Goal: Task Accomplishment & Management: Use online tool/utility

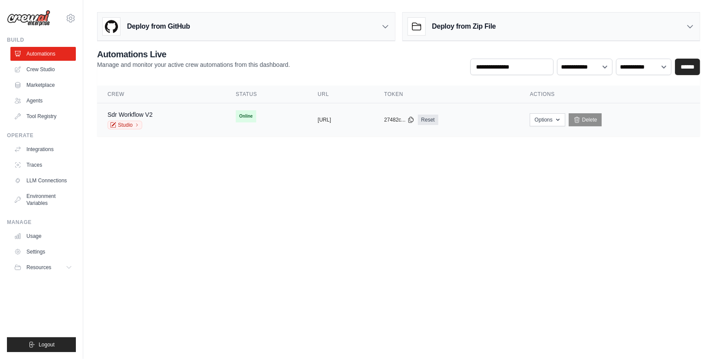
click at [196, 121] on td "Sdr Workflow V2 Studio" at bounding box center [161, 119] width 128 height 33
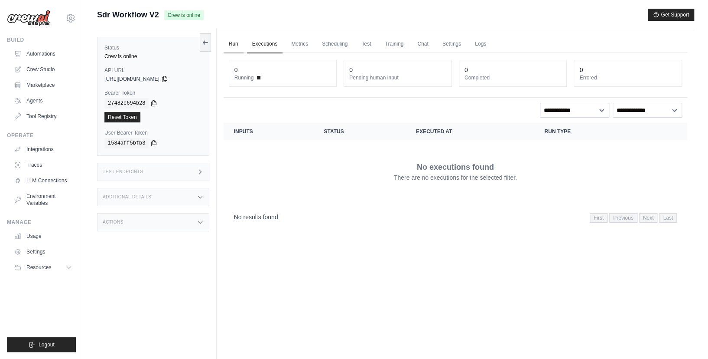
click at [228, 46] on link "Run" at bounding box center [234, 44] width 20 height 18
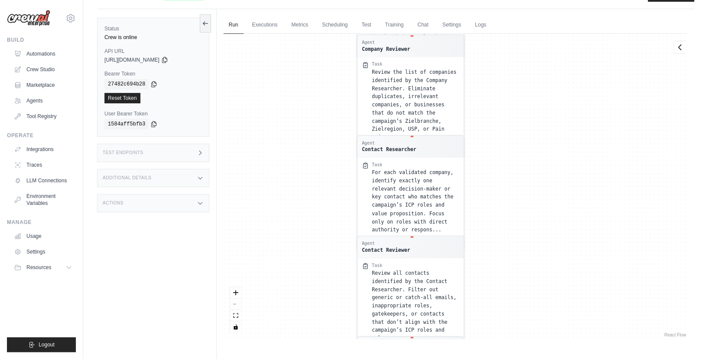
scroll to position [36, 0]
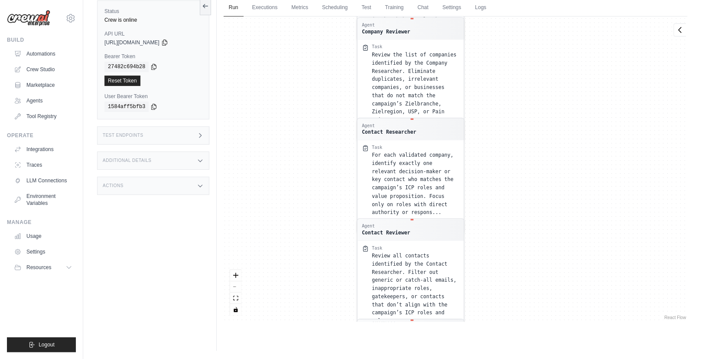
drag, startPoint x: 563, startPoint y: 110, endPoint x: 529, endPoint y: 220, distance: 115.5
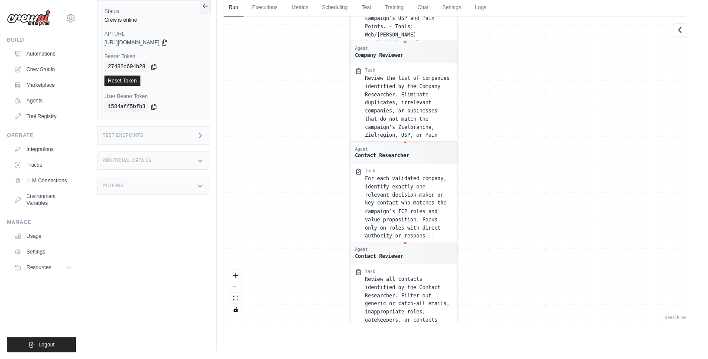
drag, startPoint x: 509, startPoint y: 68, endPoint x: 536, endPoint y: 264, distance: 198.3
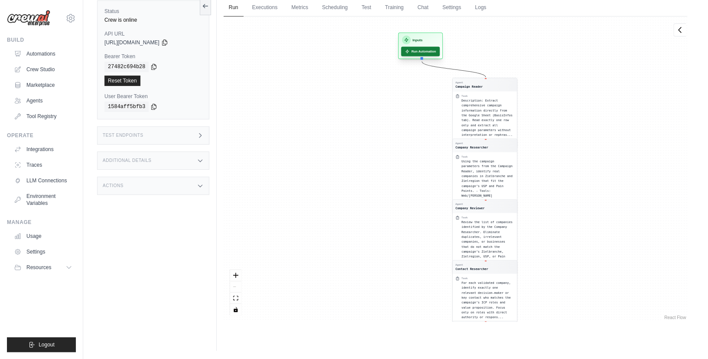
click at [419, 52] on button "Run Automation" at bounding box center [420, 52] width 39 height 10
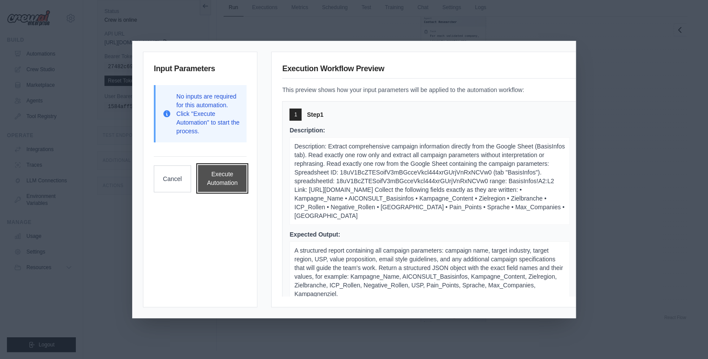
click at [235, 173] on button "Execute Automation" at bounding box center [222, 178] width 49 height 27
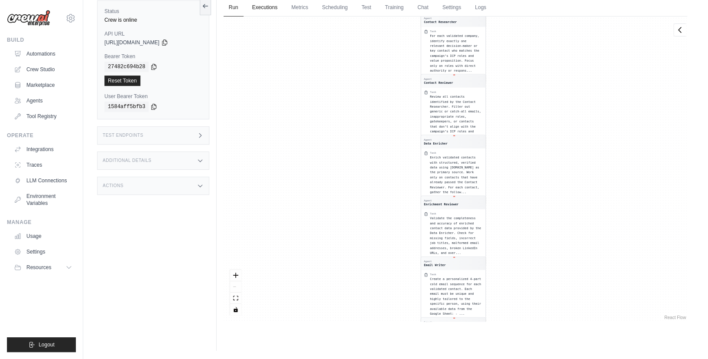
click at [271, 1] on link "Executions" at bounding box center [265, 8] width 36 height 18
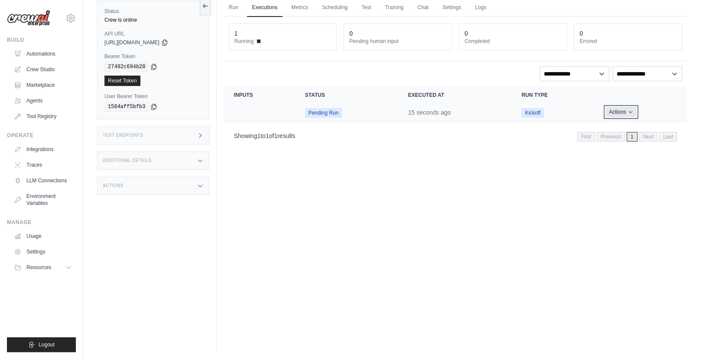
click at [612, 110] on button "Actions" at bounding box center [621, 112] width 31 height 10
click at [633, 113] on icon "Actions for execution" at bounding box center [630, 111] width 5 height 5
drag, startPoint x: 637, startPoint y: 126, endPoint x: 628, endPoint y: 131, distance: 10.5
click at [637, 126] on link "View Details" at bounding box center [649, 128] width 55 height 14
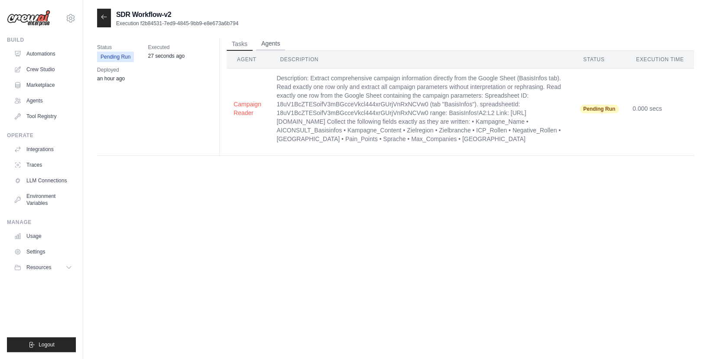
click at [274, 41] on button "Agents" at bounding box center [270, 43] width 29 height 13
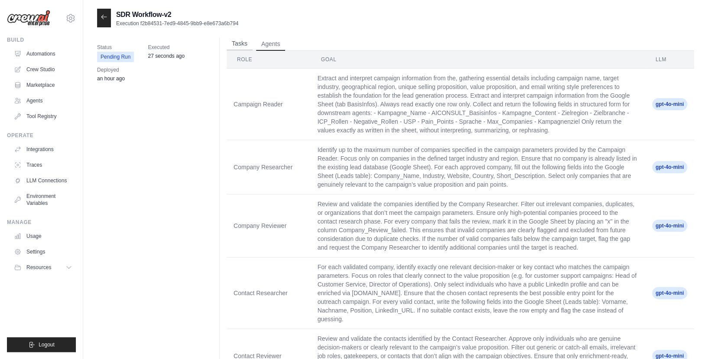
click at [238, 47] on button "Tasks" at bounding box center [240, 43] width 26 height 13
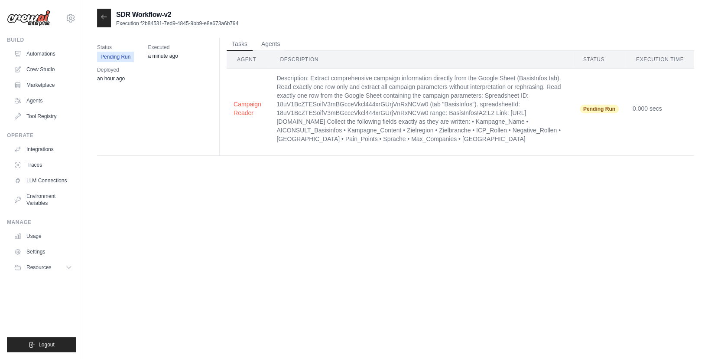
click at [481, 219] on div "SDR Workflow-v2 Execution f2b84531-7ed9-4845-9bb9-e8e673a6b794 Status Pending R…" at bounding box center [395, 188] width 597 height 359
